Goal: Task Accomplishment & Management: Use online tool/utility

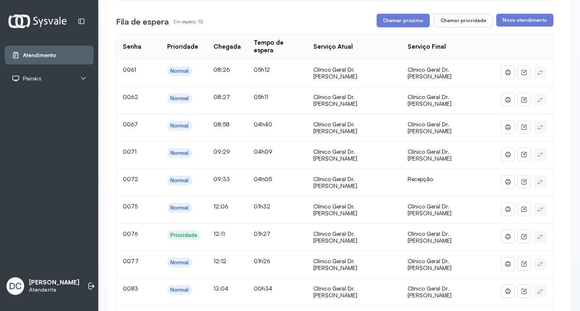
scroll to position [40, 0]
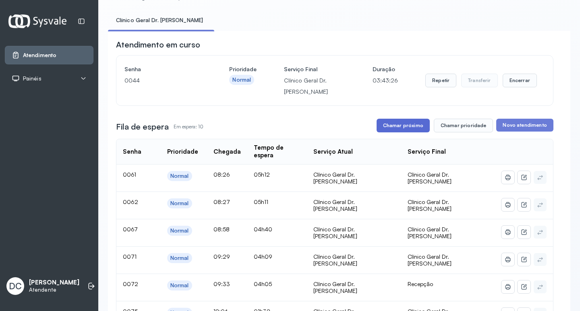
click at [411, 130] on button "Chamar próximo" at bounding box center [403, 126] width 53 height 14
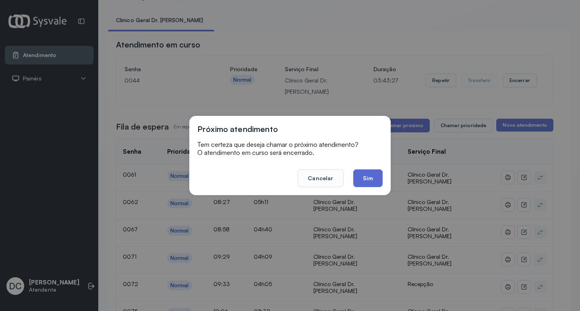
click at [371, 175] on button "Sim" at bounding box center [367, 179] width 29 height 18
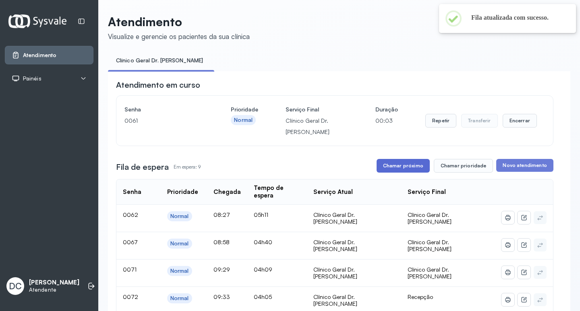
click at [398, 170] on button "Chamar próximo" at bounding box center [403, 166] width 53 height 14
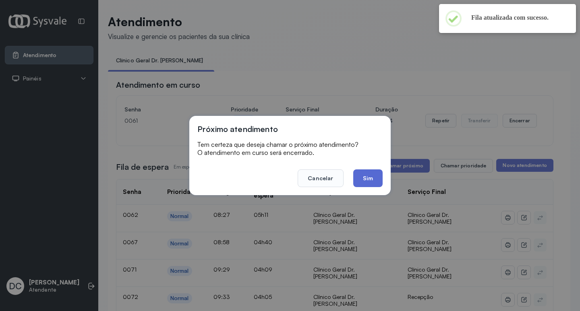
click at [375, 173] on button "Sim" at bounding box center [367, 179] width 29 height 18
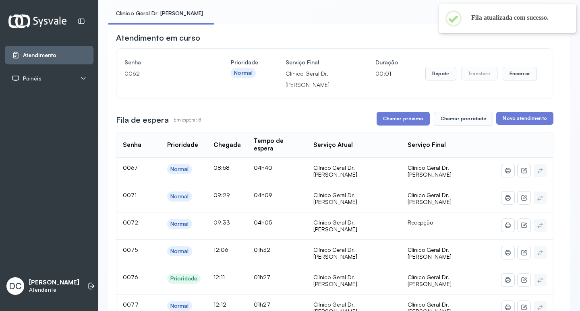
scroll to position [121, 0]
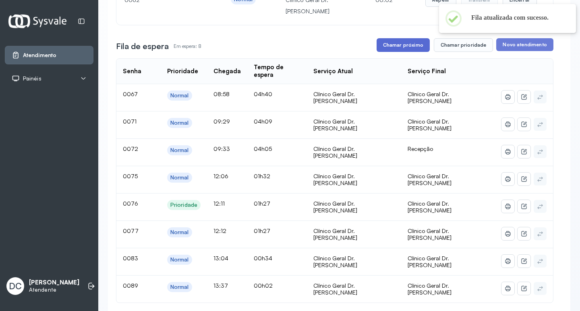
click at [406, 47] on button "Chamar próximo" at bounding box center [403, 45] width 53 height 14
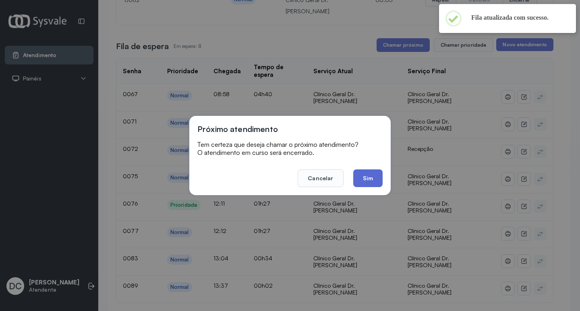
click at [374, 176] on button "Sim" at bounding box center [367, 179] width 29 height 18
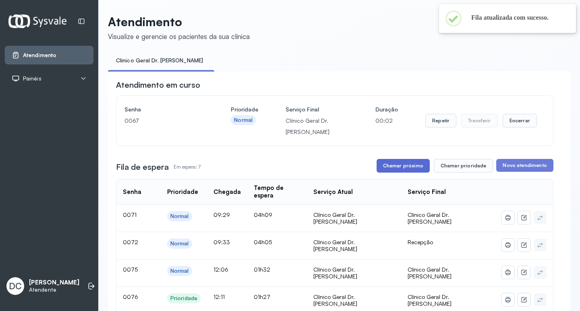
click at [389, 172] on button "Chamar próximo" at bounding box center [403, 166] width 53 height 14
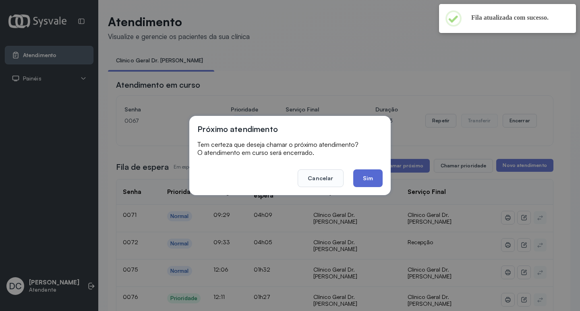
click at [371, 178] on button "Sim" at bounding box center [367, 179] width 29 height 18
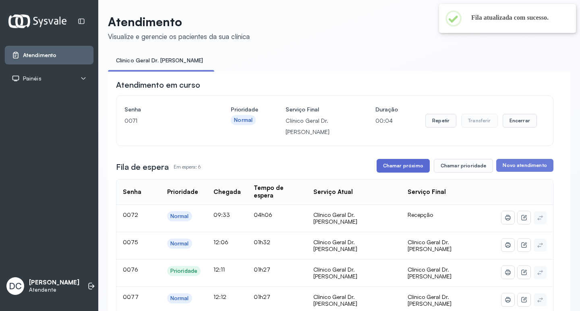
click at [399, 170] on button "Chamar próximo" at bounding box center [403, 166] width 53 height 14
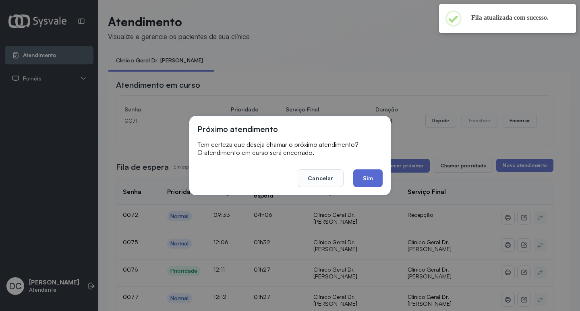
click at [376, 181] on button "Sim" at bounding box center [367, 179] width 29 height 18
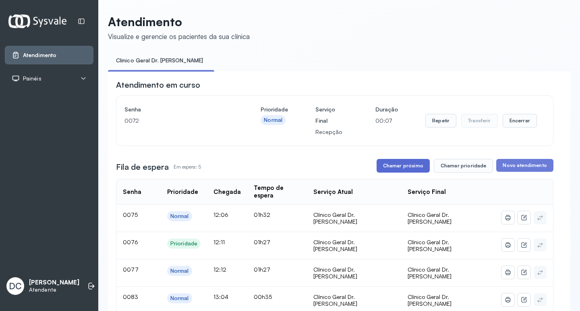
click at [394, 170] on button "Chamar próximo" at bounding box center [403, 166] width 53 height 14
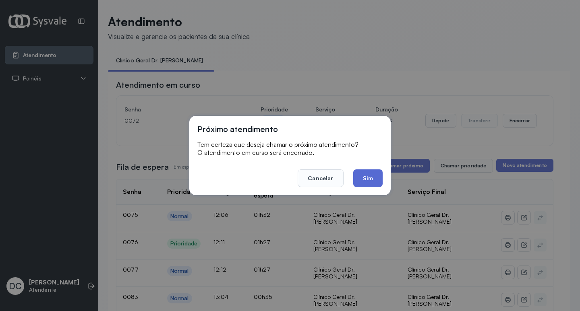
click at [370, 183] on button "Sim" at bounding box center [367, 179] width 29 height 18
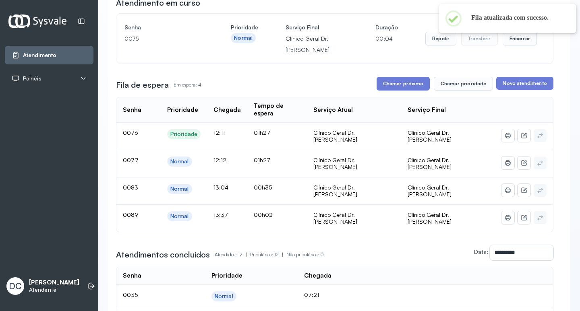
scroll to position [40, 0]
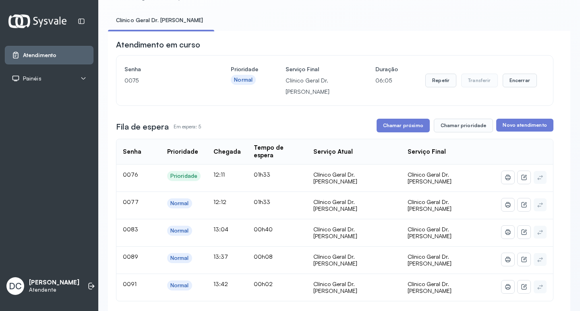
click at [387, 126] on button "Chamar próximo" at bounding box center [403, 126] width 53 height 14
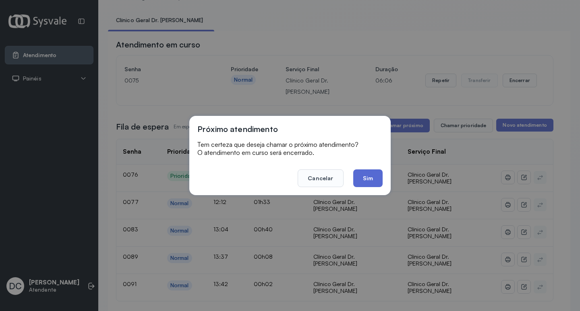
click at [368, 172] on button "Sim" at bounding box center [367, 179] width 29 height 18
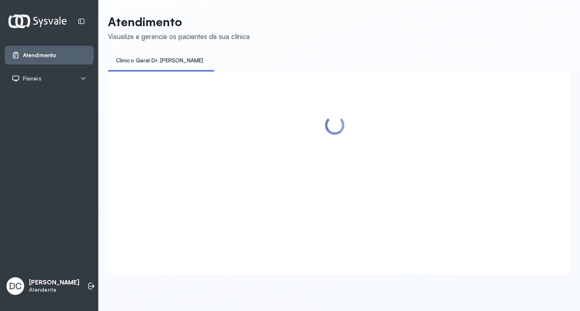
scroll to position [0, 0]
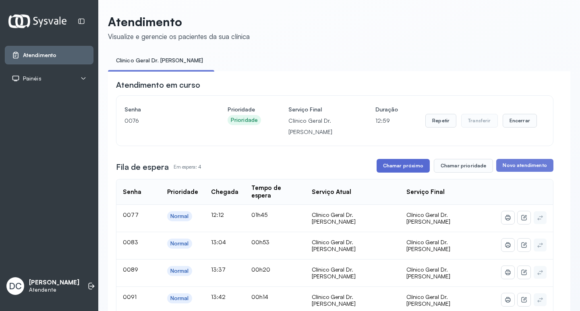
click at [402, 169] on button "Chamar próximo" at bounding box center [403, 166] width 53 height 14
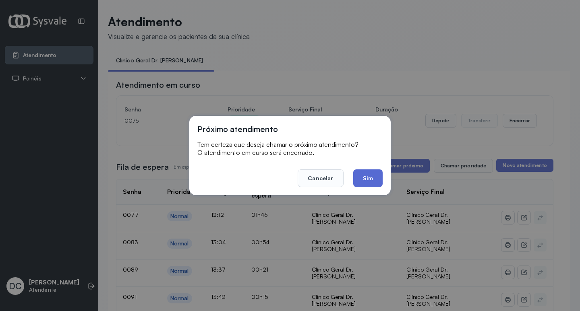
click at [373, 172] on button "Sim" at bounding box center [367, 179] width 29 height 18
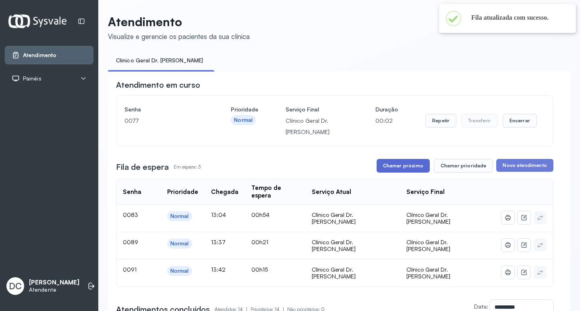
click at [400, 166] on button "Chamar próximo" at bounding box center [403, 166] width 53 height 14
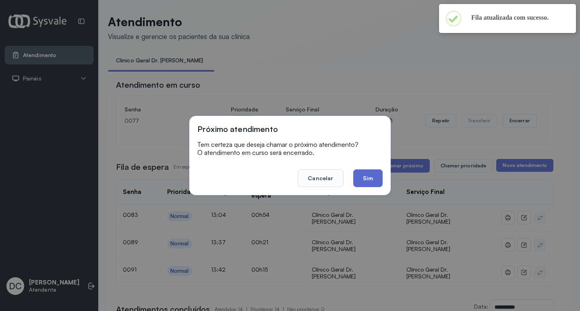
click at [377, 177] on button "Sim" at bounding box center [367, 179] width 29 height 18
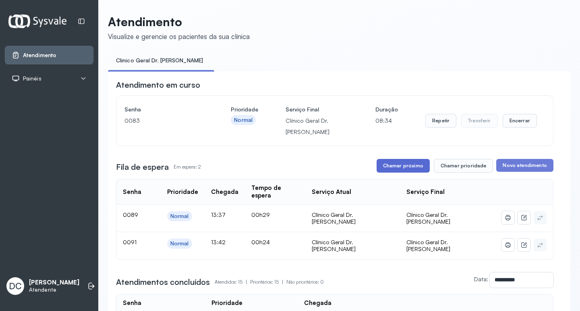
click at [404, 169] on button "Chamar próximo" at bounding box center [403, 166] width 53 height 14
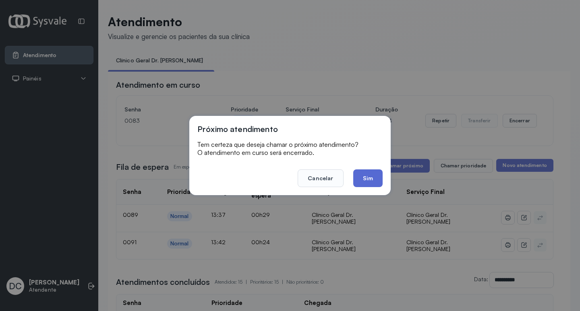
click at [369, 183] on button "Sim" at bounding box center [367, 179] width 29 height 18
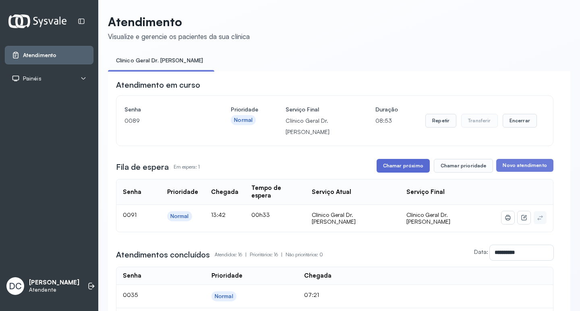
click at [402, 166] on button "Chamar próximo" at bounding box center [403, 166] width 53 height 14
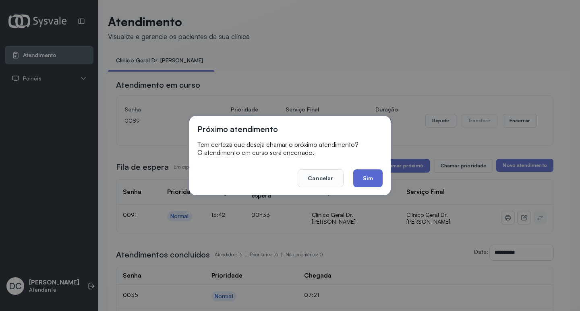
click at [372, 180] on button "Sim" at bounding box center [367, 179] width 29 height 18
